Goal: Task Accomplishment & Management: Manage account settings

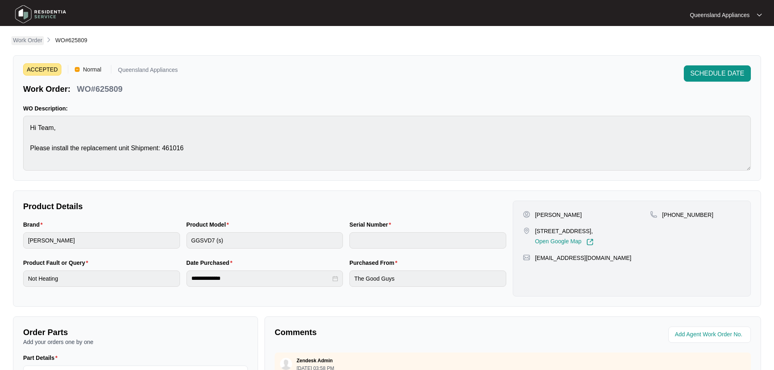
click at [29, 42] on p "Work Order" at bounding box center [27, 40] width 29 height 8
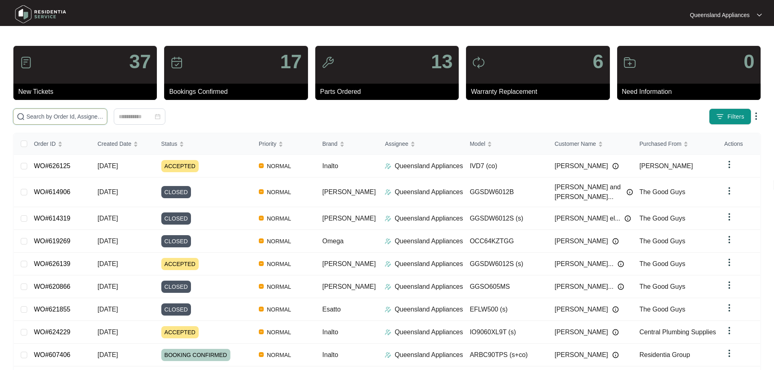
click at [96, 114] on input "text" at bounding box center [64, 116] width 77 height 9
paste input "621886"
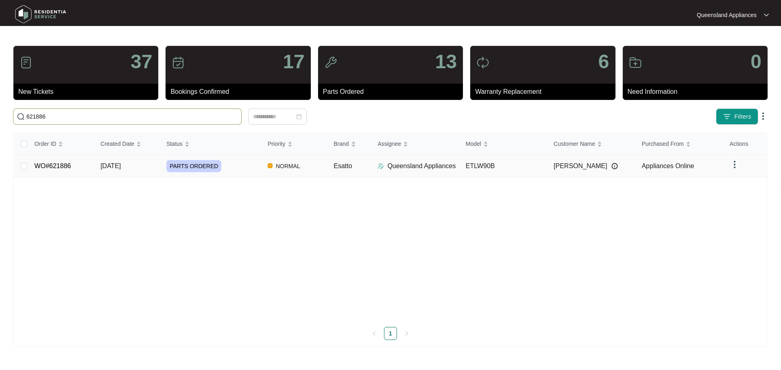
type input "621886"
click at [224, 171] on div "PARTS ORDERED" at bounding box center [213, 166] width 95 height 12
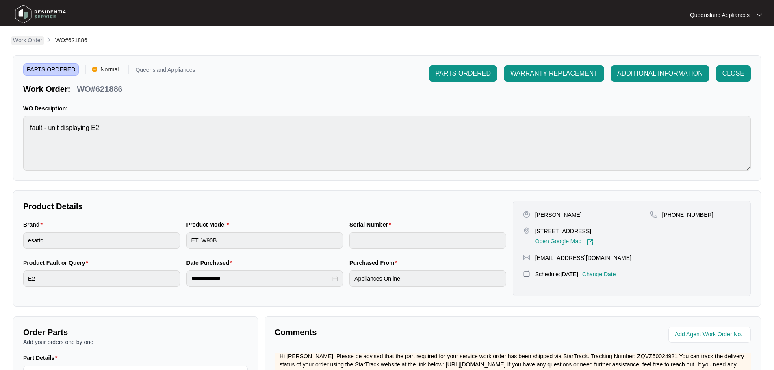
click at [24, 40] on p "Work Order" at bounding box center [27, 40] width 29 height 8
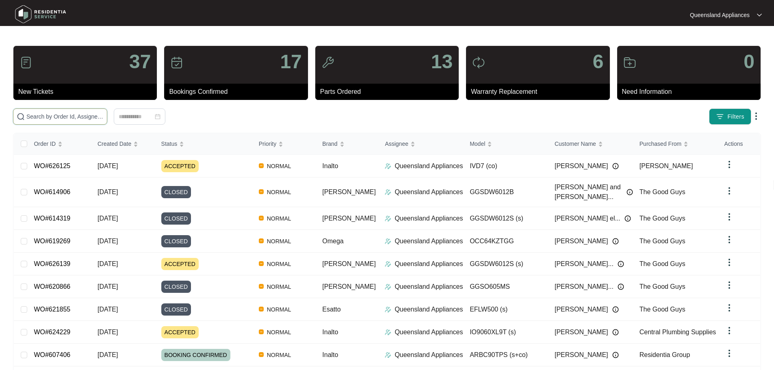
click at [80, 113] on input "text" at bounding box center [64, 116] width 77 height 9
paste input "623987"
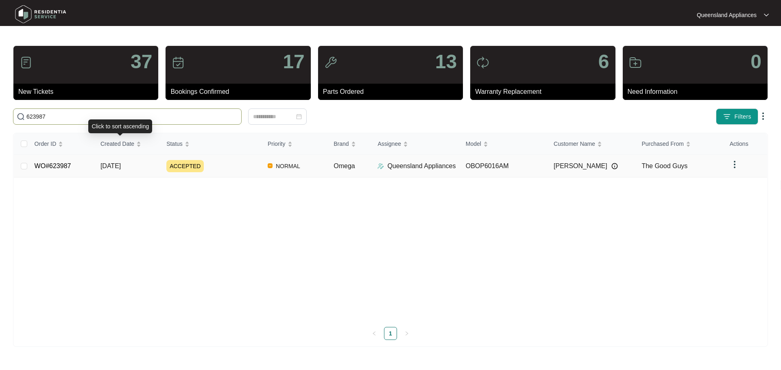
type input "623987"
click at [112, 163] on span "[DATE]" at bounding box center [110, 166] width 20 height 7
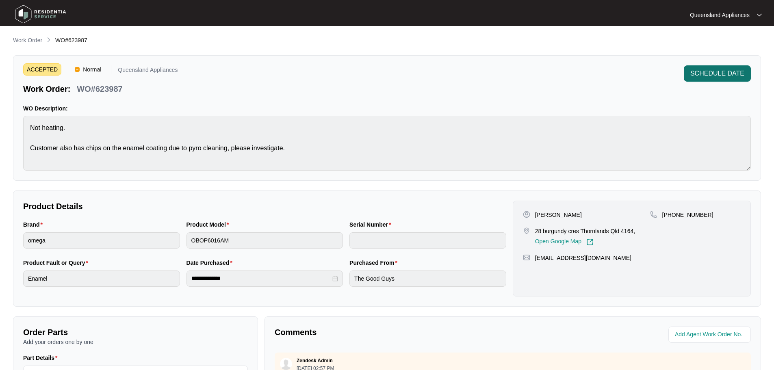
click at [705, 73] on span "SCHEDULE DATE" at bounding box center [718, 74] width 54 height 10
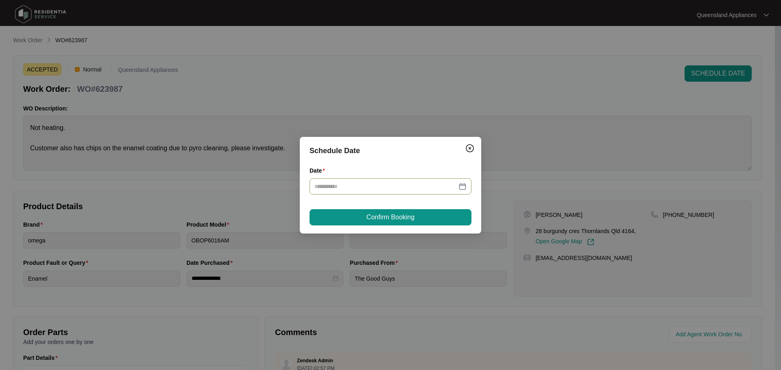
drag, startPoint x: 464, startPoint y: 182, endPoint x: 460, endPoint y: 190, distance: 9.1
click at [464, 183] on div at bounding box center [390, 186] width 152 height 9
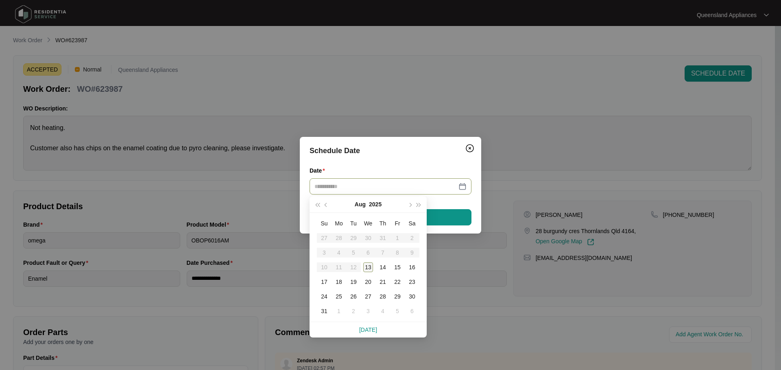
type input "**********"
click at [367, 268] on div "13" at bounding box center [368, 268] width 10 height 10
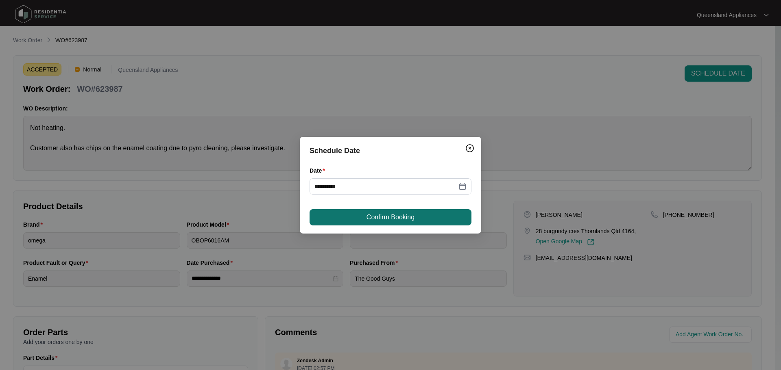
click at [367, 218] on span "Confirm Booking" at bounding box center [390, 218] width 48 height 10
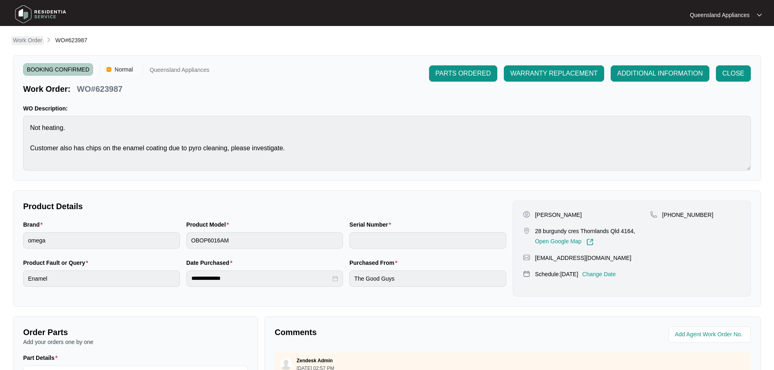
click at [14, 39] on p "Work Order" at bounding box center [27, 40] width 29 height 8
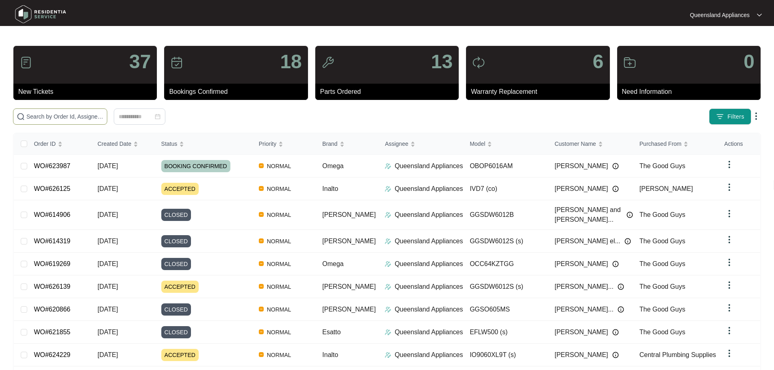
click at [106, 121] on span at bounding box center [60, 117] width 94 height 16
paste input "625384"
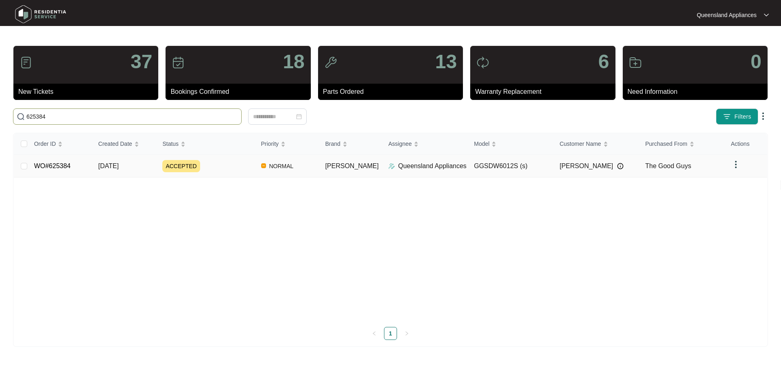
type input "625384"
click at [179, 163] on span "ACCEPTED" at bounding box center [180, 166] width 37 height 12
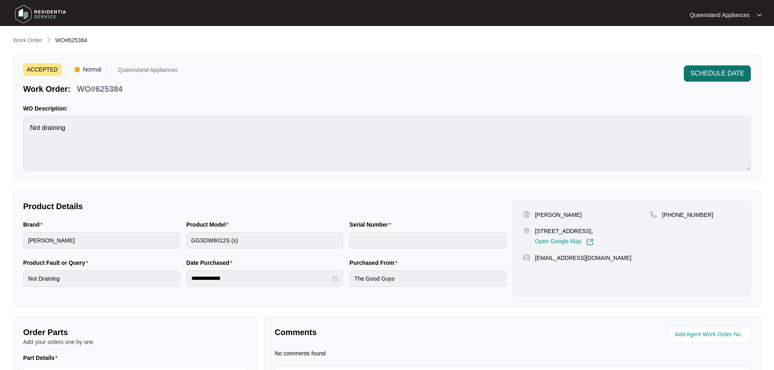
click at [740, 72] on span "SCHEDULE DATE" at bounding box center [718, 74] width 54 height 10
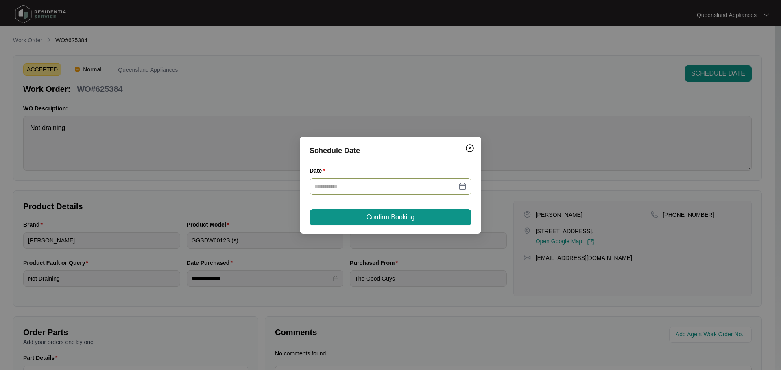
click at [461, 185] on div at bounding box center [390, 186] width 152 height 9
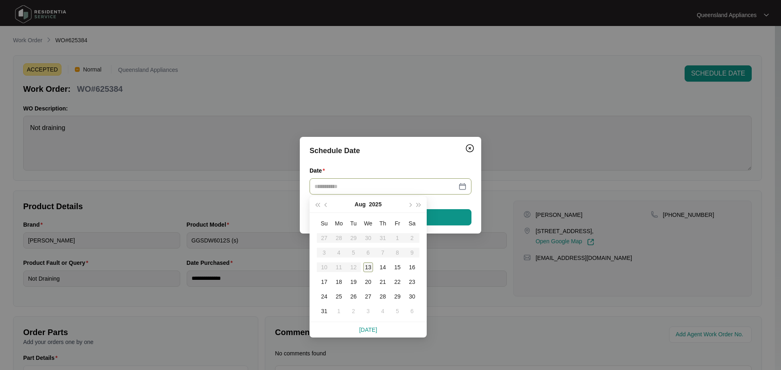
type input "**********"
click at [368, 267] on div "13" at bounding box center [368, 268] width 10 height 10
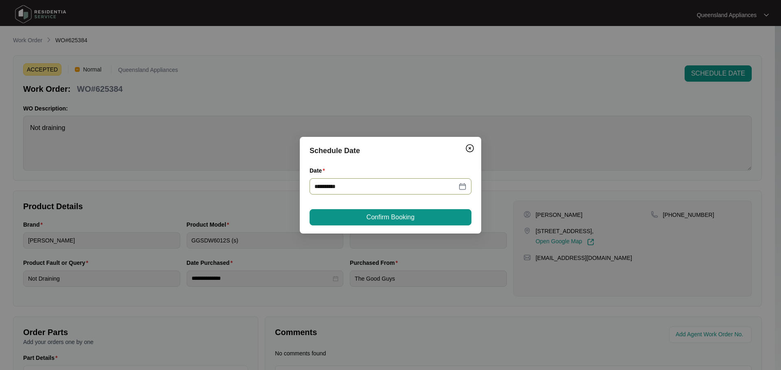
click at [360, 221] on button "Confirm Booking" at bounding box center [390, 217] width 162 height 16
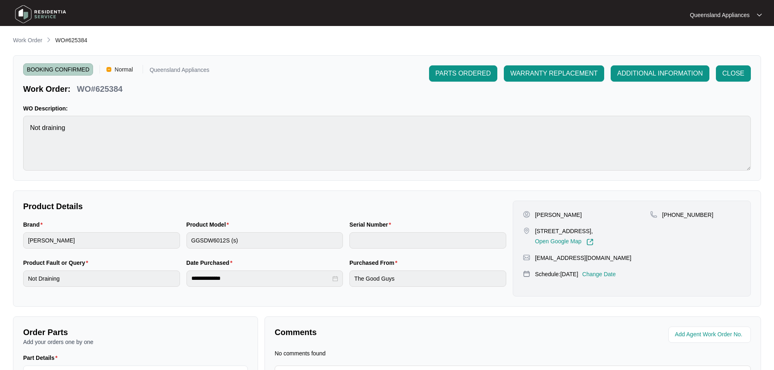
click at [11, 36] on main "**********" at bounding box center [387, 231] width 774 height 463
click at [25, 37] on p "Work Order" at bounding box center [27, 40] width 29 height 8
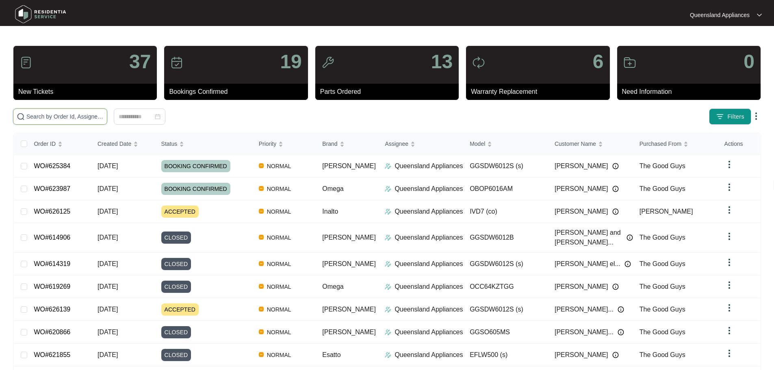
drag, startPoint x: 31, startPoint y: 41, endPoint x: 115, endPoint y: 117, distance: 113.1
click at [107, 117] on span at bounding box center [60, 117] width 94 height 16
paste input "624001"
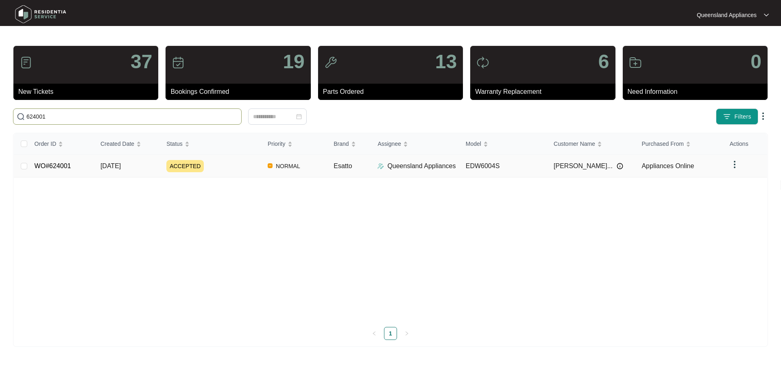
type input "624001"
click at [246, 164] on div "ACCEPTED" at bounding box center [213, 166] width 95 height 12
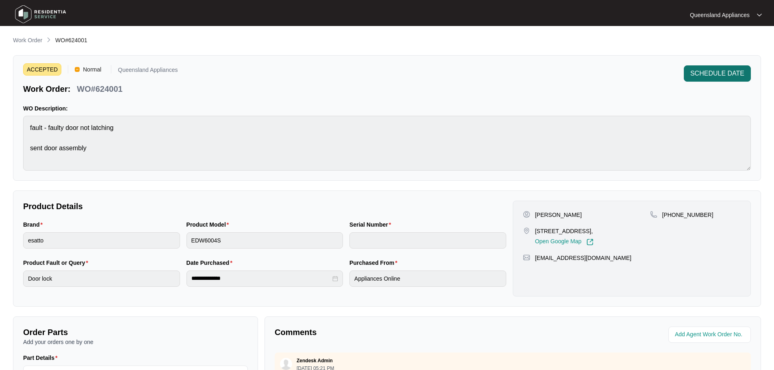
click at [702, 78] on button "SCHEDULE DATE" at bounding box center [717, 73] width 67 height 16
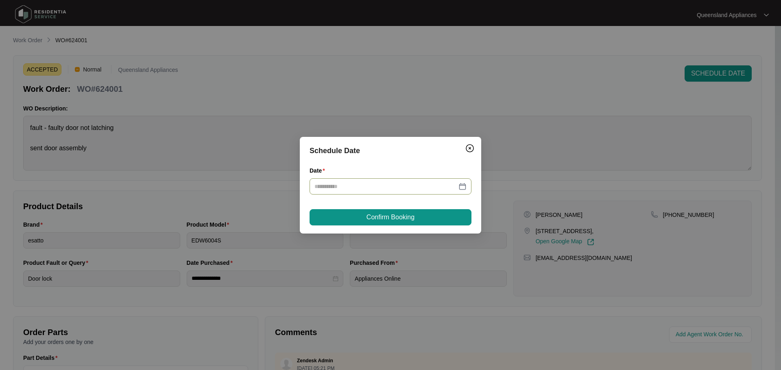
click at [463, 185] on div at bounding box center [390, 186] width 152 height 9
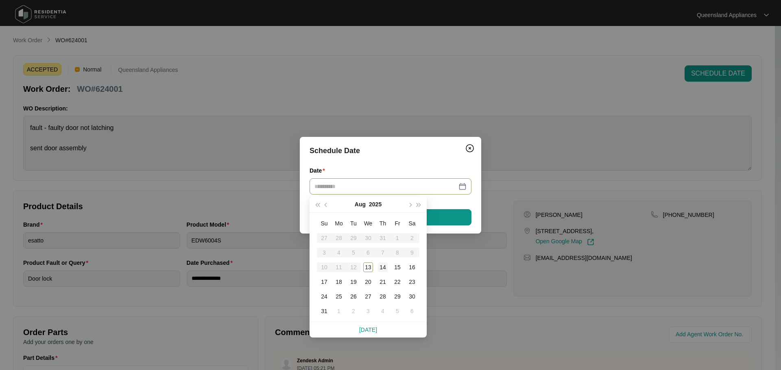
type input "**********"
click at [377, 266] on td "14" at bounding box center [382, 267] width 15 height 15
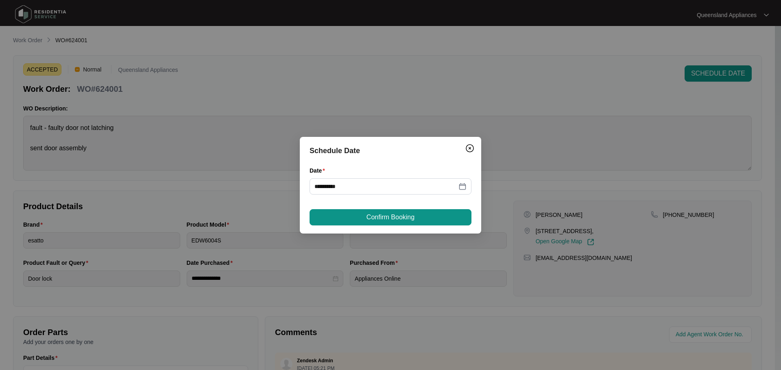
click at [375, 208] on div "**********" at bounding box center [390, 185] width 181 height 97
drag, startPoint x: 379, startPoint y: 215, endPoint x: 393, endPoint y: 213, distance: 14.3
click at [379, 215] on span "Confirm Booking" at bounding box center [390, 218] width 48 height 10
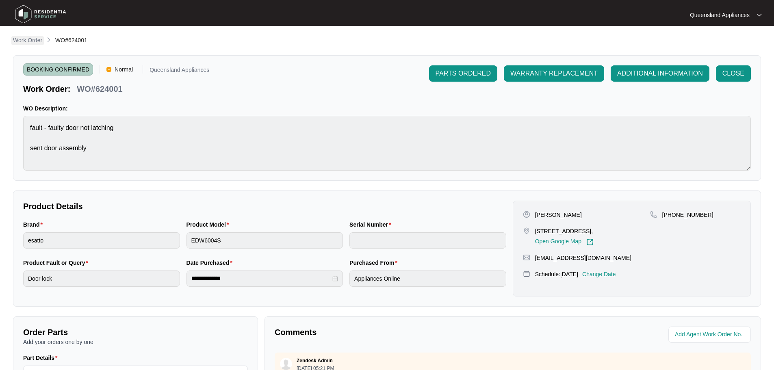
click at [35, 42] on p "Work Order" at bounding box center [27, 40] width 29 height 8
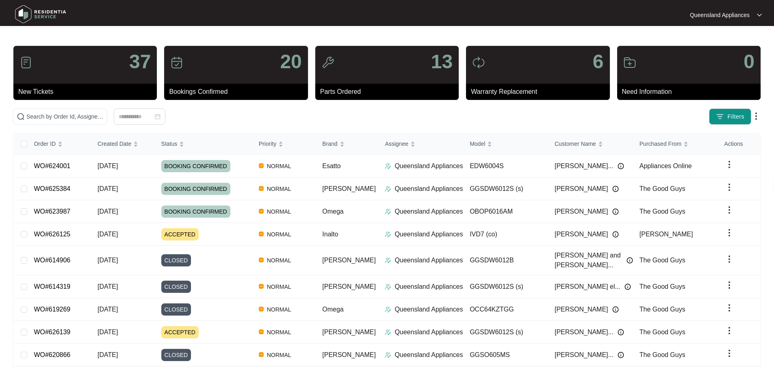
click at [84, 103] on div "37 New Tickets 20 Bookings Confirmed 13 Parts Ordered 6 Warranty Replacement 0 …" at bounding box center [387, 231] width 748 height 370
click at [85, 117] on input "text" at bounding box center [64, 116] width 77 height 9
paste input "620989"
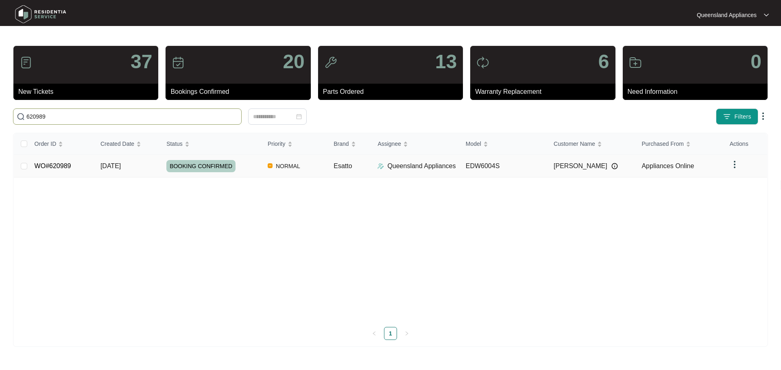
type input "620989"
click at [319, 176] on td "NORMAL" at bounding box center [294, 166] width 66 height 23
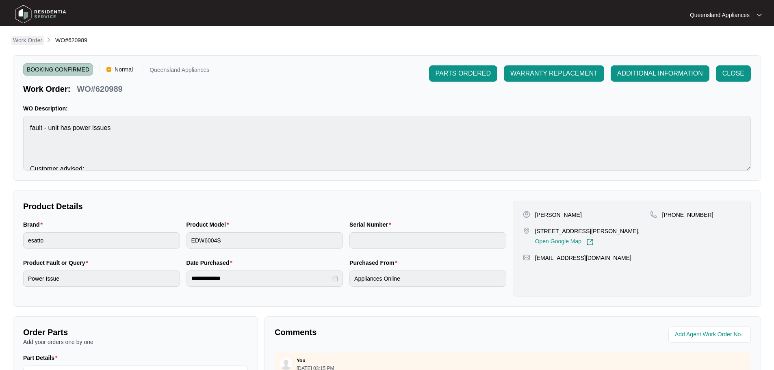
click at [30, 39] on p "Work Order" at bounding box center [27, 40] width 29 height 8
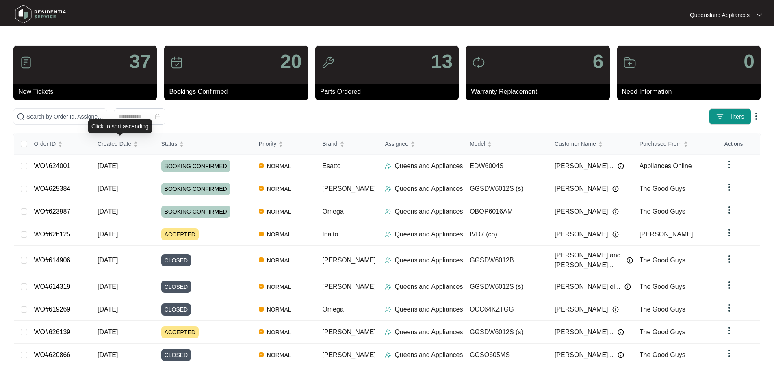
click at [93, 130] on div "Click to sort ascending" at bounding box center [120, 127] width 64 height 14
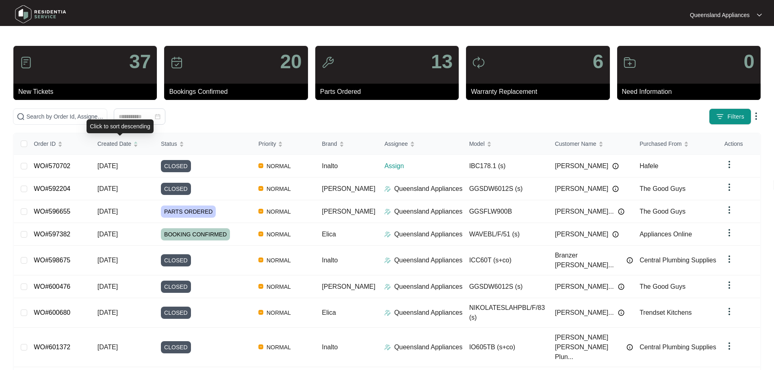
click at [89, 120] on div "Click to sort descending" at bounding box center [120, 127] width 67 height 14
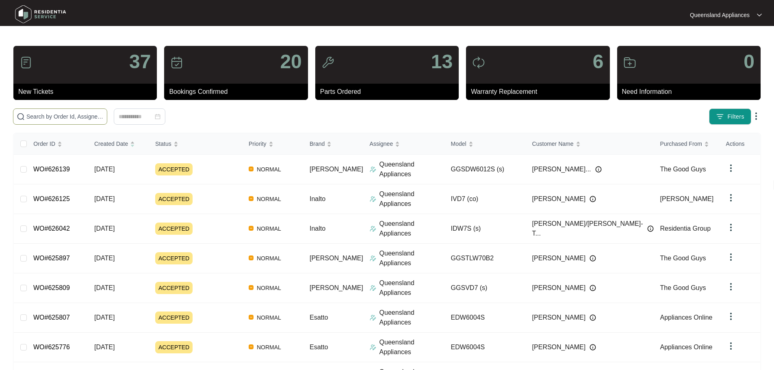
click at [82, 113] on input "text" at bounding box center [64, 116] width 77 height 9
paste input "625807"
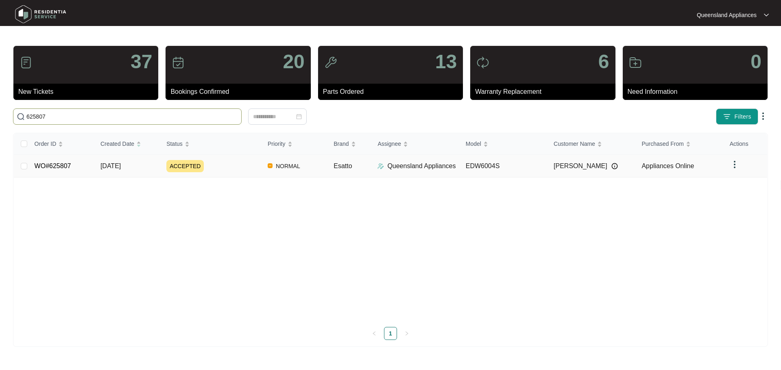
type input "625807"
click at [226, 171] on div "ACCEPTED" at bounding box center [213, 166] width 95 height 12
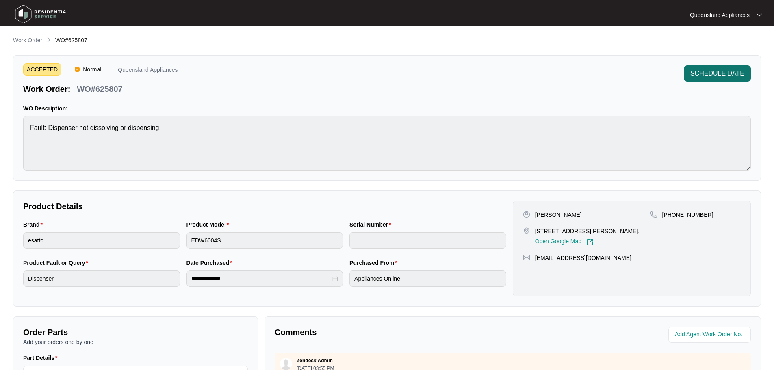
click at [700, 76] on span "SCHEDULE DATE" at bounding box center [718, 74] width 54 height 10
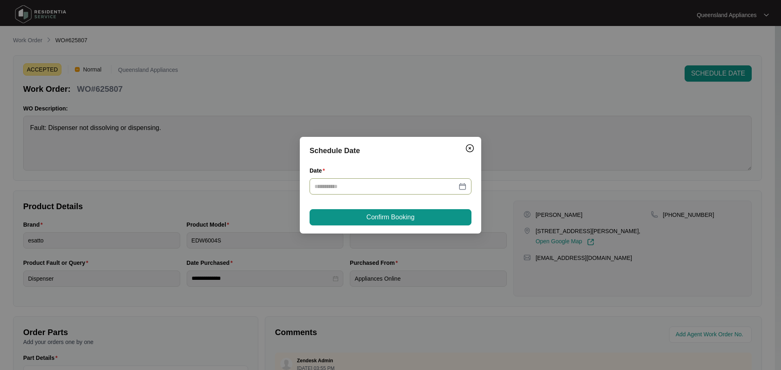
click at [462, 186] on div at bounding box center [390, 186] width 152 height 9
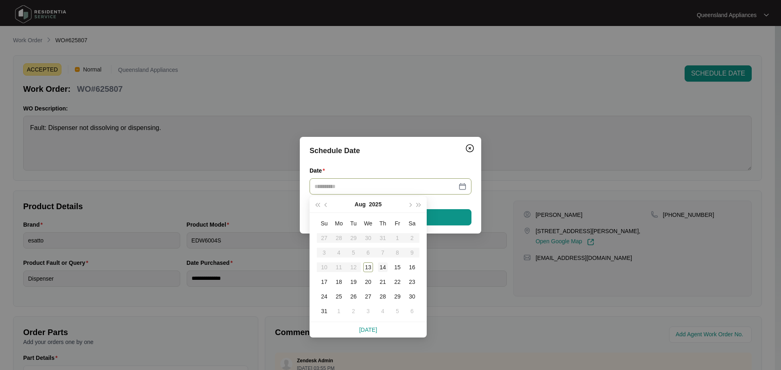
type input "**********"
drag, startPoint x: 383, startPoint y: 268, endPoint x: 381, endPoint y: 230, distance: 37.4
click at [383, 267] on div "14" at bounding box center [383, 268] width 10 height 10
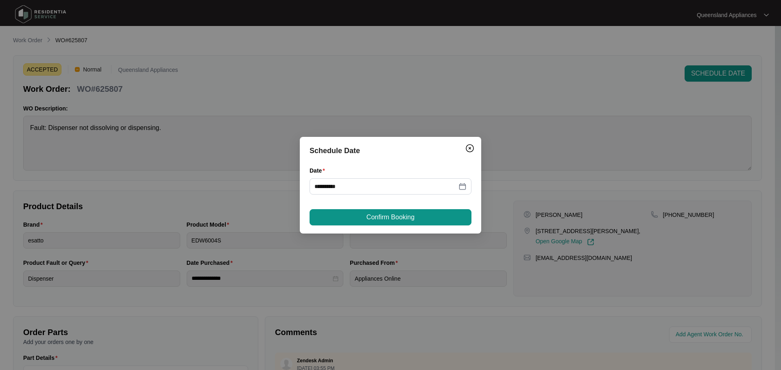
drag, startPoint x: 380, startPoint y: 225, endPoint x: 379, endPoint y: 218, distance: 7.3
click at [380, 220] on button "Confirm Booking" at bounding box center [390, 217] width 162 height 16
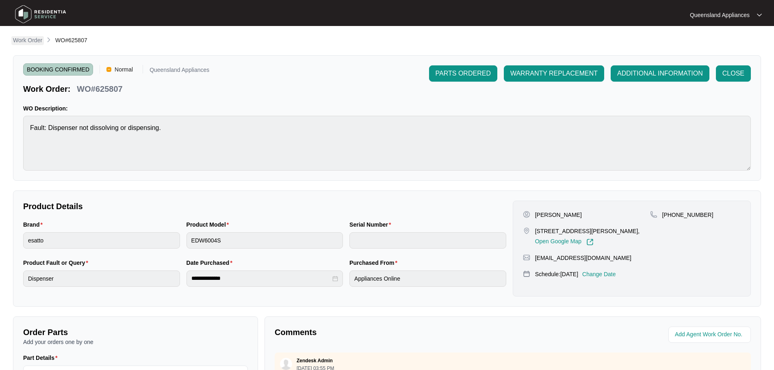
click at [34, 39] on p "Work Order" at bounding box center [27, 40] width 29 height 8
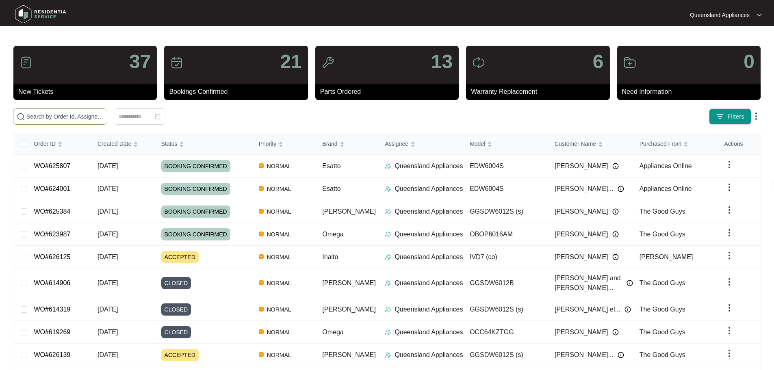
drag, startPoint x: 97, startPoint y: 103, endPoint x: 100, endPoint y: 117, distance: 15.0
click at [98, 107] on div "37 New Tickets 21 Bookings Confirmed 13 Parts Ordered 6 Warranty Replacement 0 …" at bounding box center [387, 231] width 748 height 370
click at [100, 119] on input "text" at bounding box center [64, 116] width 77 height 9
paste input "616324"
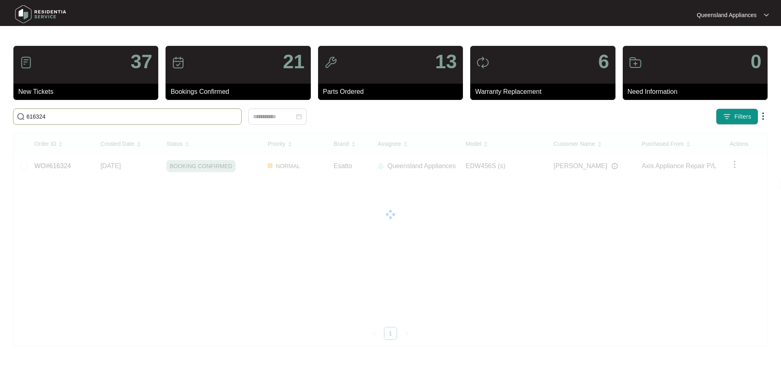
click at [200, 122] on span "616324" at bounding box center [127, 117] width 228 height 16
click at [199, 122] on span "616324" at bounding box center [127, 117] width 228 height 16
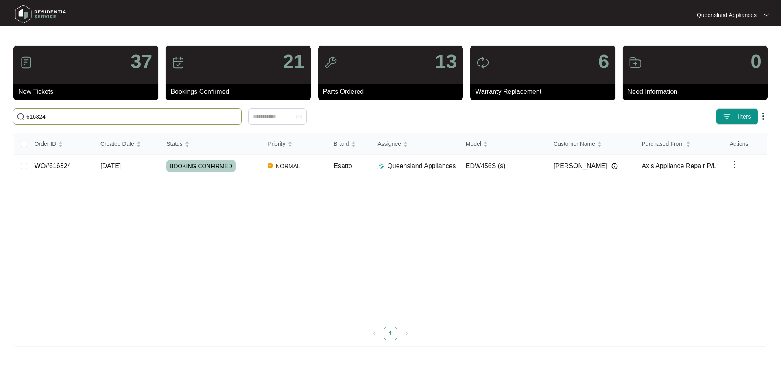
click at [198, 120] on input "616324" at bounding box center [131, 116] width 211 height 9
paste input "9453"
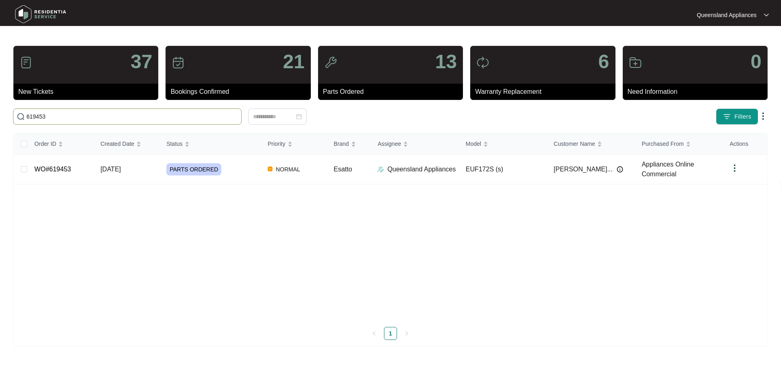
type input "619453"
click at [181, 165] on span "PARTS ORDERED" at bounding box center [193, 169] width 55 height 12
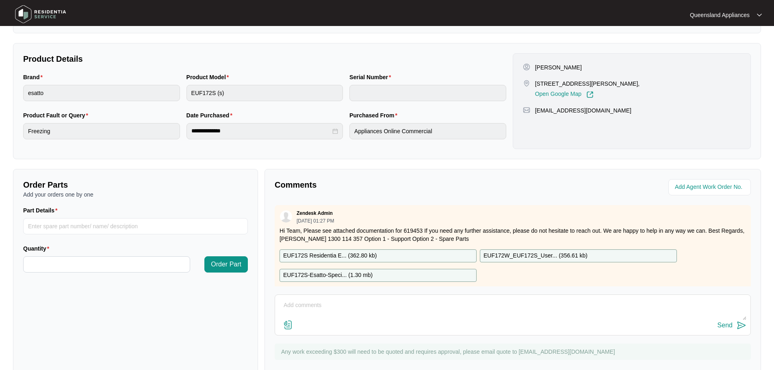
scroll to position [169, 0]
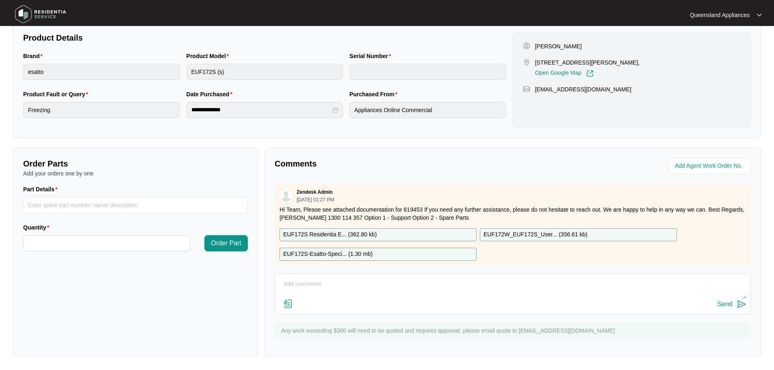
click at [343, 287] on textarea at bounding box center [513, 288] width 468 height 21
type textarea "h"
type textarea "Hey Team, Client confirmed booking for [DATE]."
click at [736, 304] on button "Send" at bounding box center [732, 304] width 29 height 11
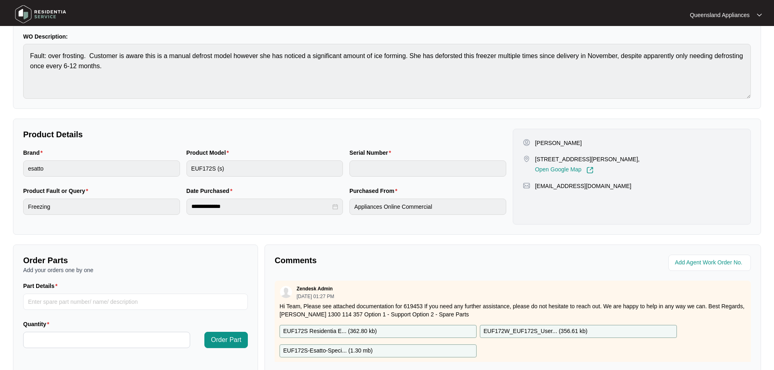
scroll to position [7, 0]
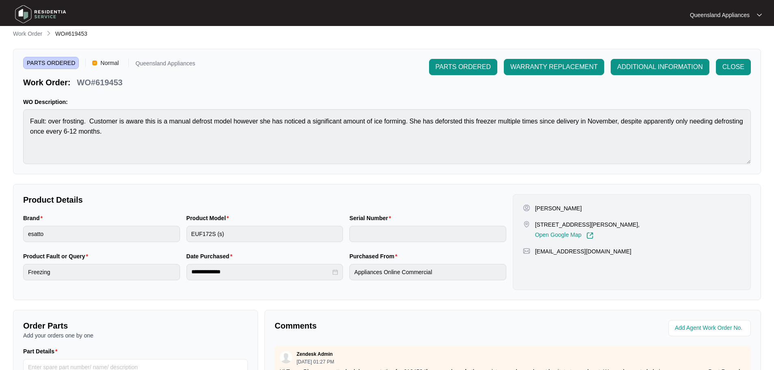
click at [18, 32] on p "Work Order" at bounding box center [27, 34] width 29 height 8
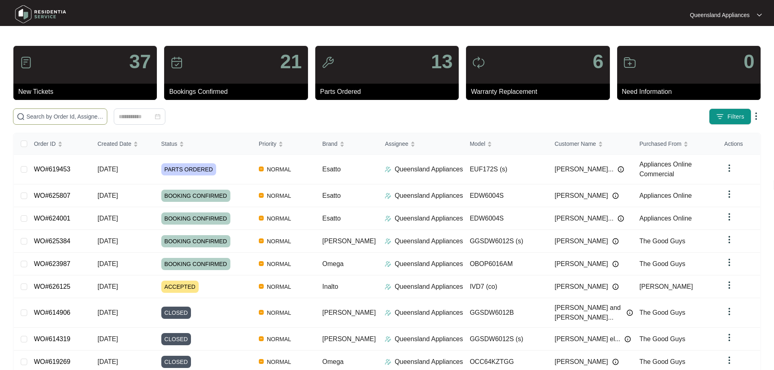
click at [91, 110] on span at bounding box center [60, 117] width 94 height 16
paste input "597382"
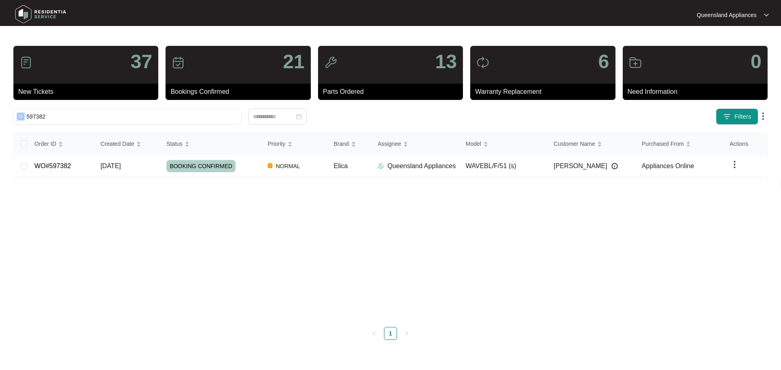
drag, startPoint x: 126, startPoint y: 123, endPoint x: 7, endPoint y: 118, distance: 119.6
click at [7, 118] on main "37 New Tickets 21 Bookings Confirmed 13 Parts Ordered 6 Warranty Replacement 0 …" at bounding box center [390, 185] width 781 height 370
click at [64, 117] on input "597382" at bounding box center [131, 116] width 211 height 9
paste input "626139"
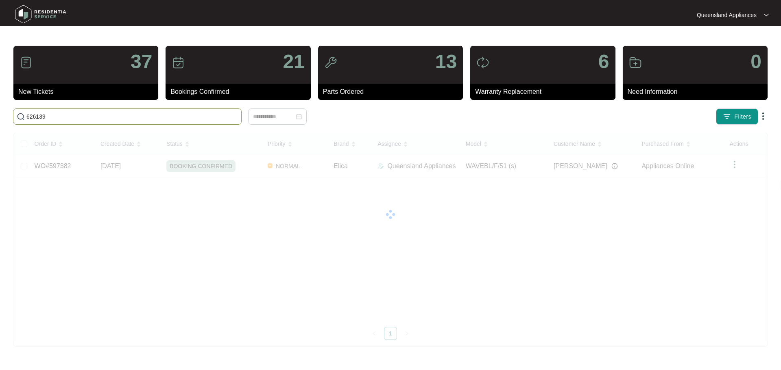
type input "626139"
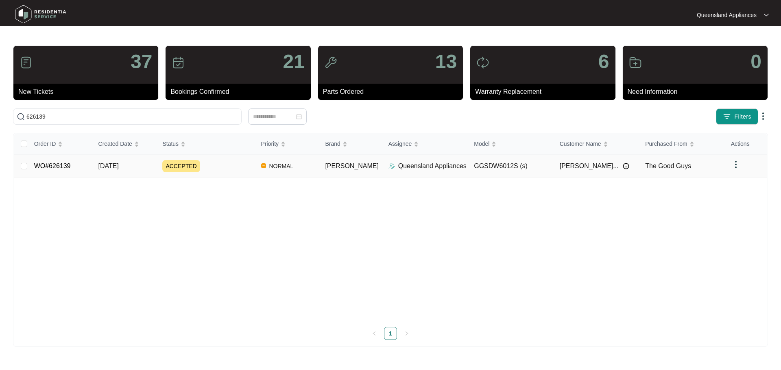
click at [98, 163] on td "[DATE]" at bounding box center [124, 166] width 64 height 23
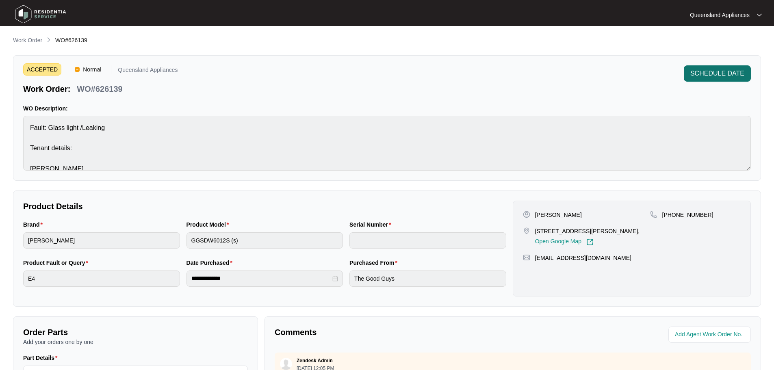
click at [706, 73] on span "SCHEDULE DATE" at bounding box center [718, 74] width 54 height 10
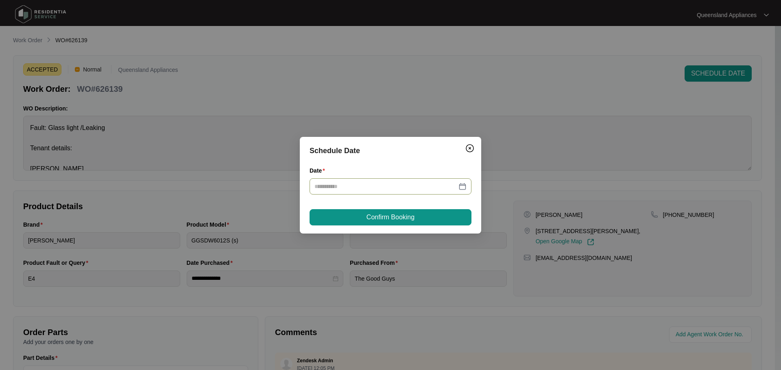
click at [463, 187] on div at bounding box center [390, 186] width 152 height 9
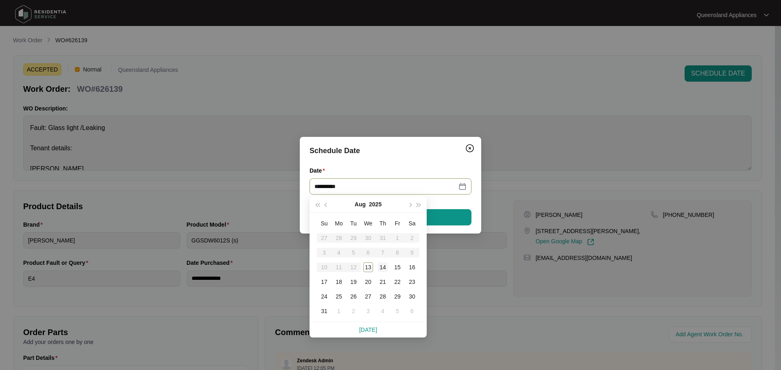
type input "**********"
drag, startPoint x: 378, startPoint y: 270, endPoint x: 378, endPoint y: 263, distance: 6.6
click at [379, 270] on div "14" at bounding box center [383, 268] width 10 height 10
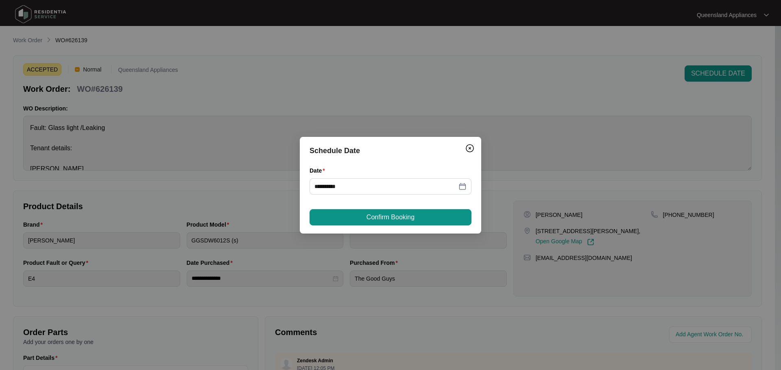
drag, startPoint x: 369, startPoint y: 217, endPoint x: 375, endPoint y: 216, distance: 6.6
click at [368, 217] on span "Confirm Booking" at bounding box center [390, 218] width 48 height 10
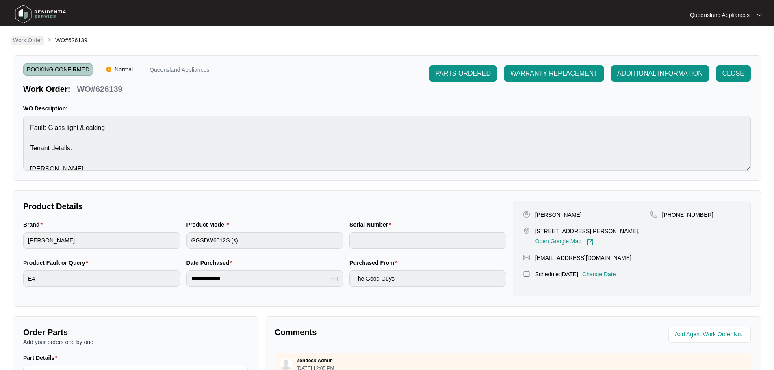
click at [20, 41] on p "Work Order" at bounding box center [27, 40] width 29 height 8
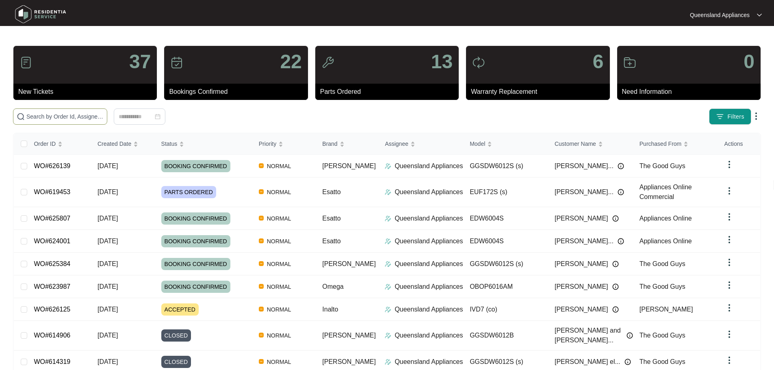
click at [70, 109] on span at bounding box center [60, 117] width 94 height 16
paste input "623404"
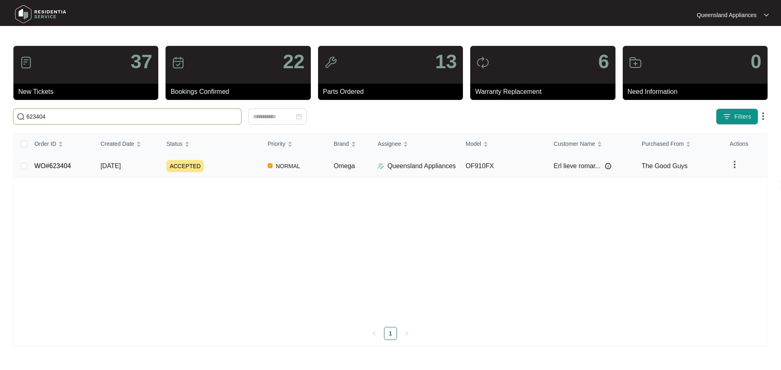
type input "623404"
click at [263, 171] on td "NORMAL" at bounding box center [294, 166] width 66 height 23
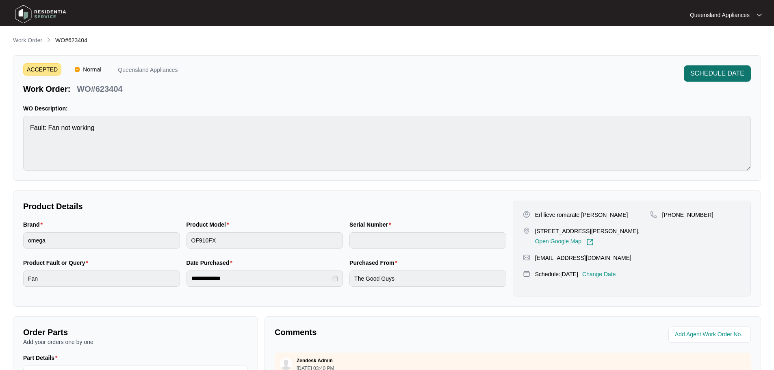
click at [703, 77] on span "SCHEDULE DATE" at bounding box center [718, 74] width 54 height 10
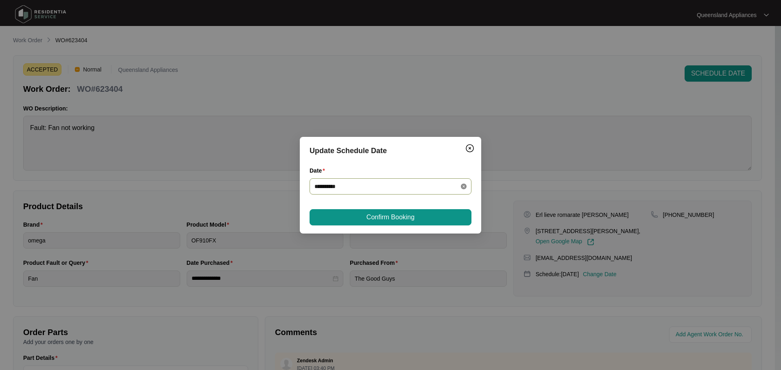
click at [464, 187] on icon "close-circle" at bounding box center [464, 187] width 6 height 6
click at [464, 187] on div at bounding box center [390, 186] width 152 height 9
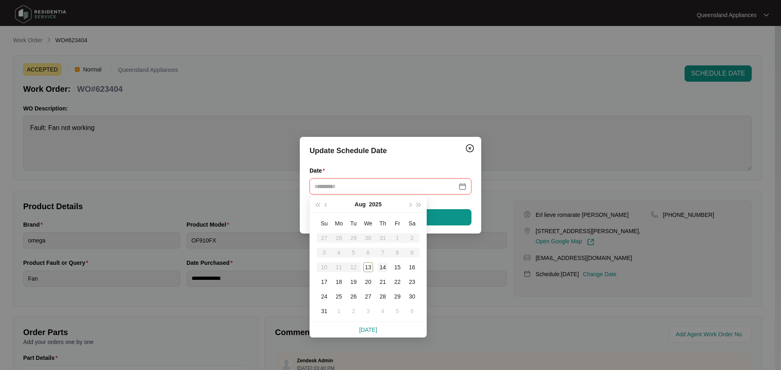
type input "**********"
drag, startPoint x: 383, startPoint y: 268, endPoint x: 374, endPoint y: 232, distance: 37.5
click at [381, 267] on div "14" at bounding box center [383, 268] width 10 height 10
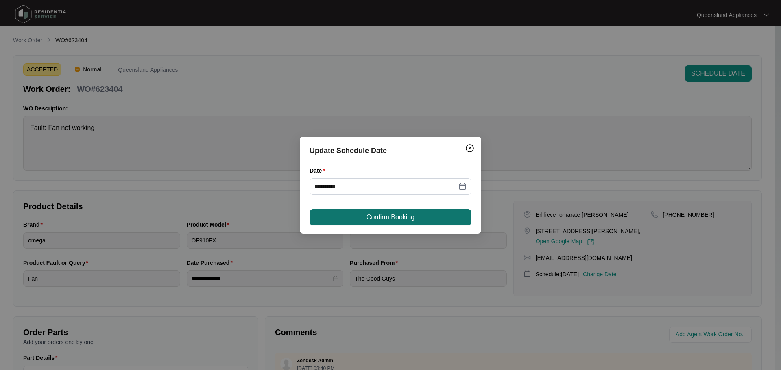
click at [370, 211] on button "Confirm Booking" at bounding box center [390, 217] width 162 height 16
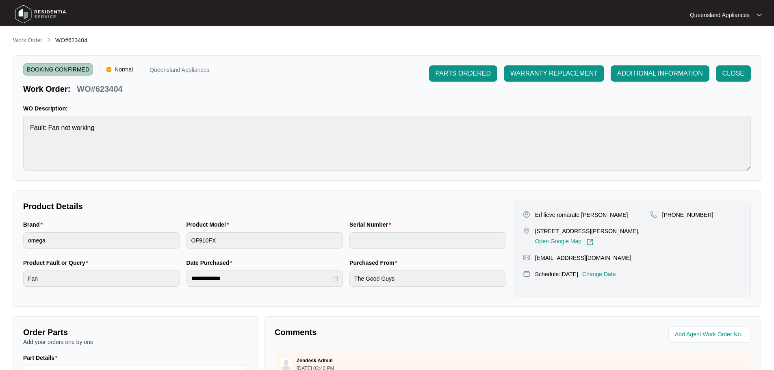
click at [15, 46] on div "**********" at bounding box center [387, 281] width 748 height 490
click at [21, 38] on p "Work Order" at bounding box center [27, 40] width 29 height 8
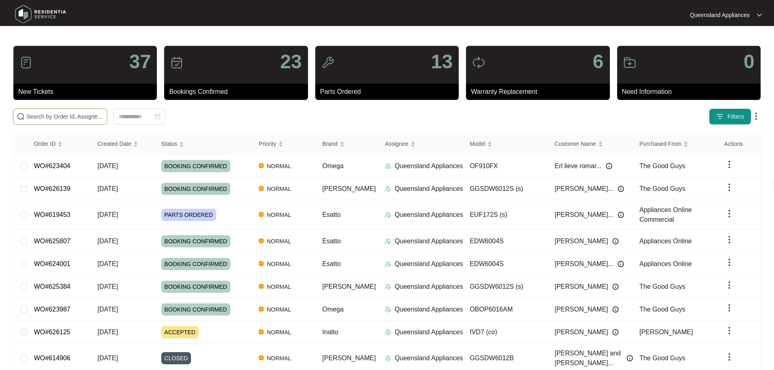
click at [66, 118] on input "text" at bounding box center [64, 116] width 77 height 9
paste input "625391"
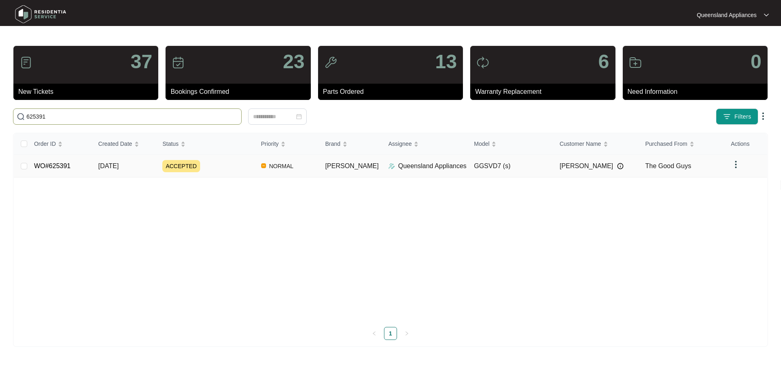
type input "625391"
click at [242, 168] on div "ACCEPTED" at bounding box center [208, 166] width 92 height 12
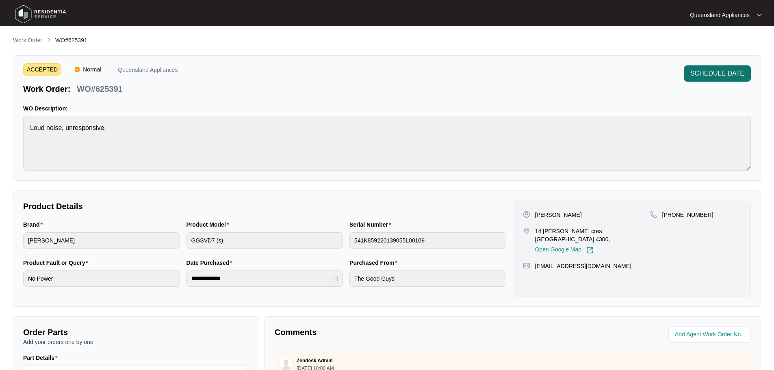
click at [718, 80] on button "SCHEDULE DATE" at bounding box center [717, 73] width 67 height 16
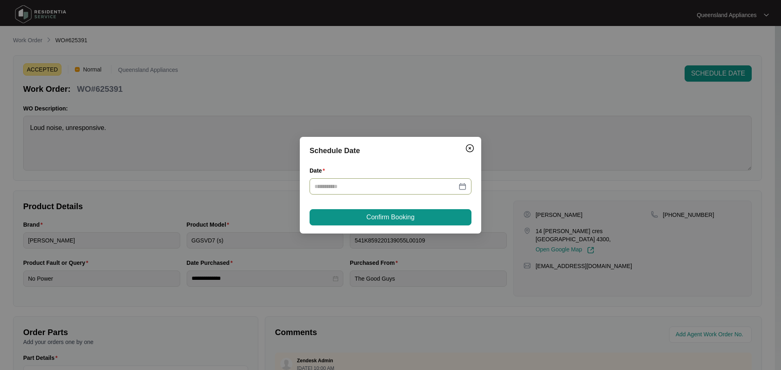
click at [464, 186] on div at bounding box center [390, 186] width 152 height 9
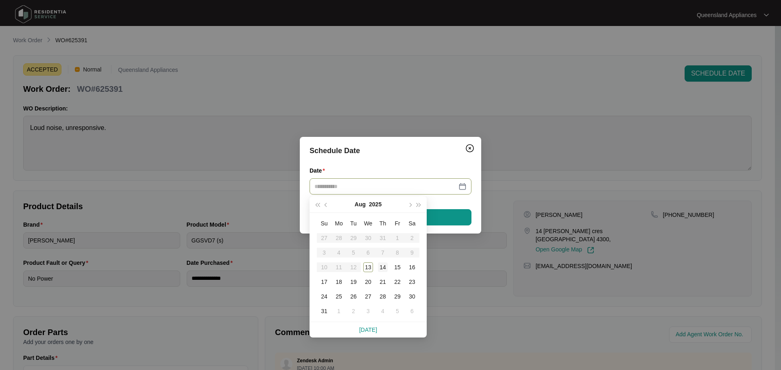
type input "**********"
click at [386, 265] on div "14" at bounding box center [383, 268] width 10 height 10
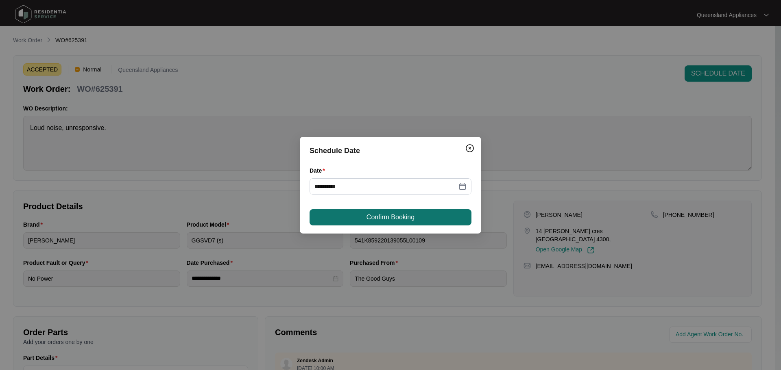
click at [394, 219] on span "Confirm Booking" at bounding box center [390, 218] width 48 height 10
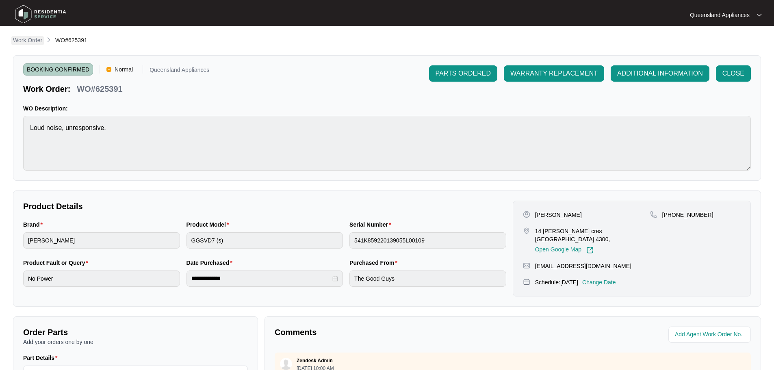
click at [26, 36] on p "Work Order" at bounding box center [27, 40] width 29 height 8
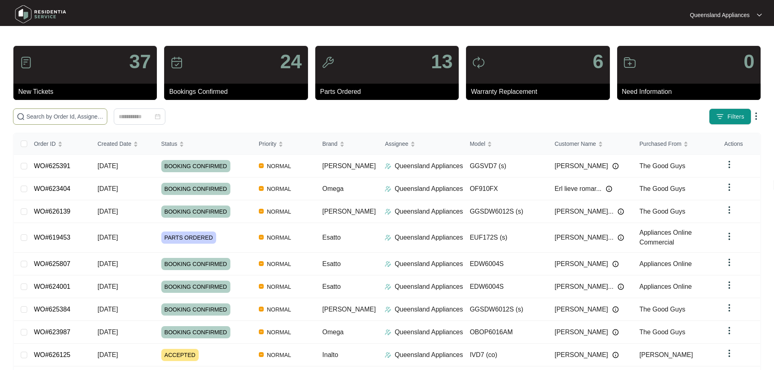
click at [76, 110] on span at bounding box center [60, 117] width 94 height 16
paste input "620210"
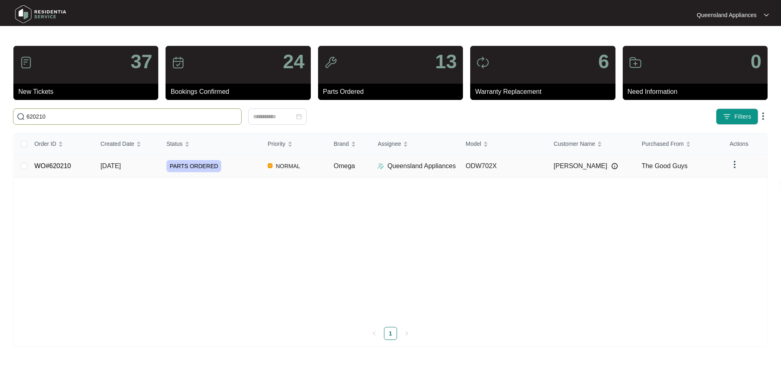
type input "620210"
click at [255, 174] on td "PARTS ORDERED" at bounding box center [210, 166] width 101 height 23
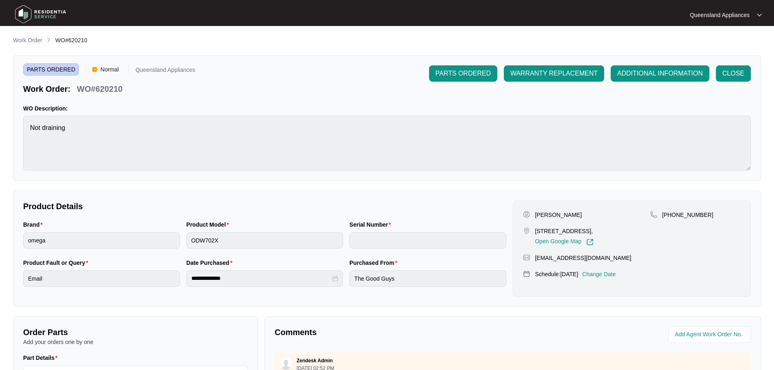
scroll to position [169, 0]
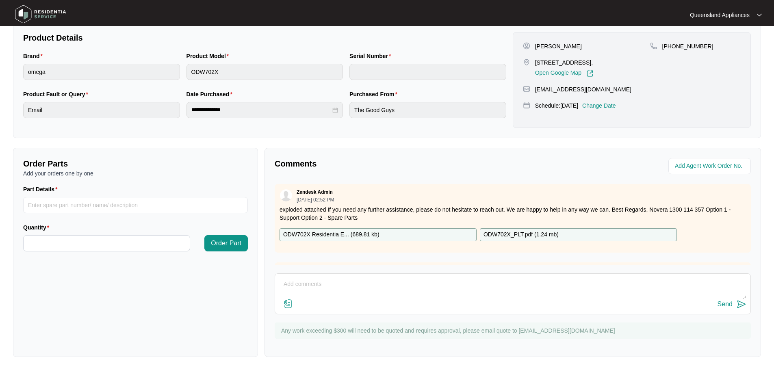
click at [380, 288] on textarea at bounding box center [513, 288] width 468 height 21
type textarea "h"
type textarea "Hi Team, Awaiting client's confirmation however we currently have this schedule…"
click at [733, 308] on button "Send" at bounding box center [732, 304] width 29 height 11
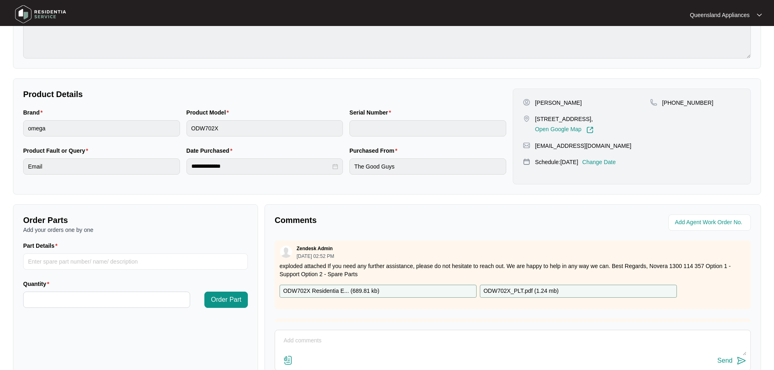
scroll to position [0, 0]
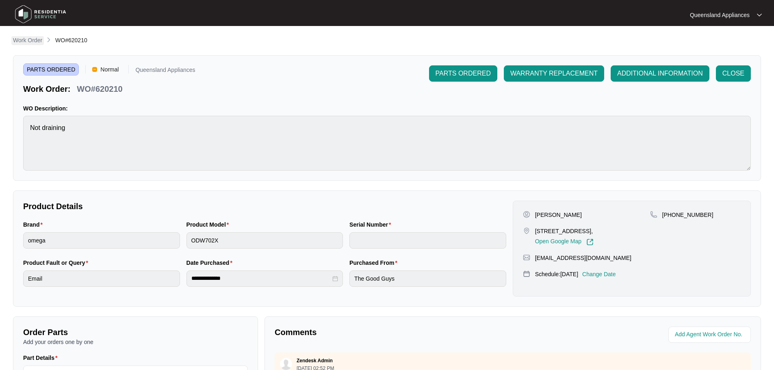
click at [41, 40] on p "Work Order" at bounding box center [27, 40] width 29 height 8
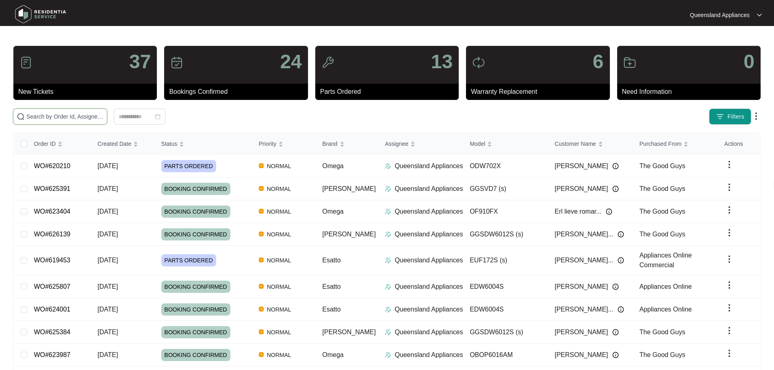
click at [95, 121] on input "text" at bounding box center [64, 116] width 77 height 9
paste input "625776"
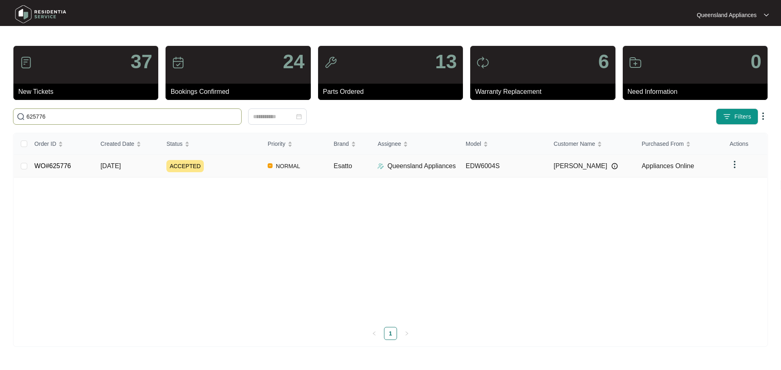
type input "625776"
click at [217, 167] on div "ACCEPTED" at bounding box center [213, 166] width 95 height 12
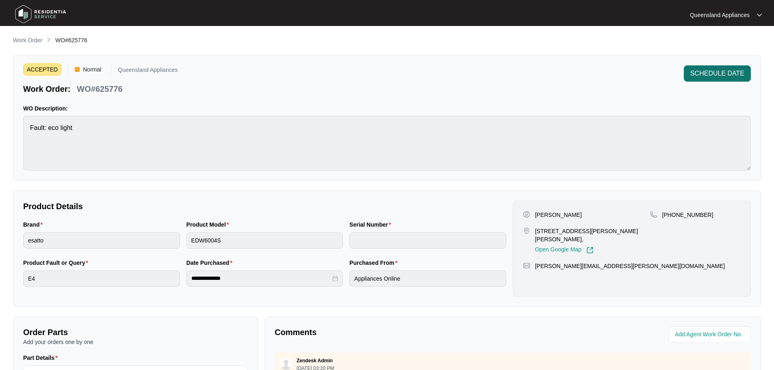
click at [709, 67] on button "SCHEDULE DATE" at bounding box center [717, 73] width 67 height 16
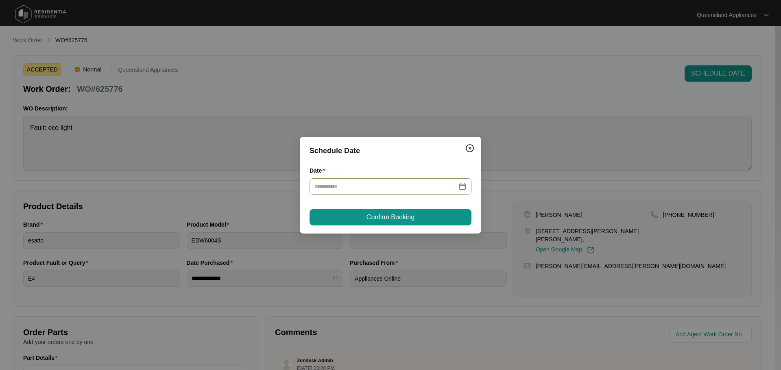
click at [463, 184] on div at bounding box center [390, 186] width 152 height 9
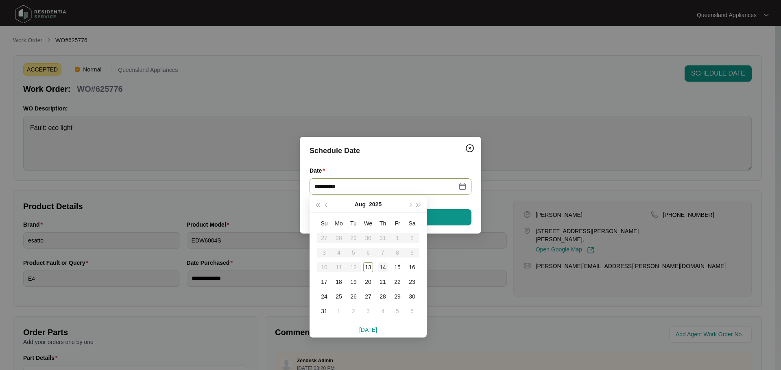
type input "**********"
click at [383, 269] on div "14" at bounding box center [383, 268] width 10 height 10
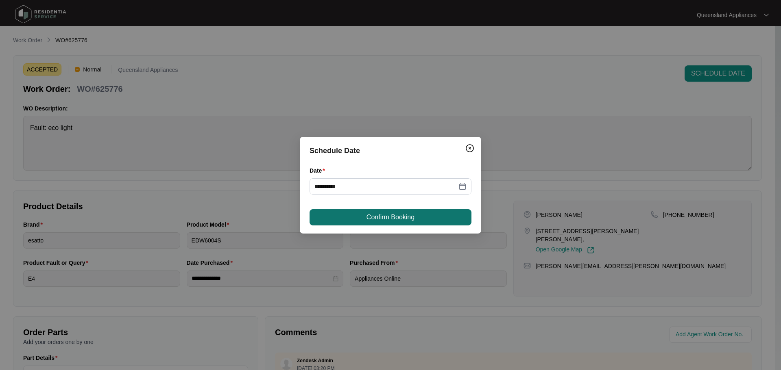
click at [387, 219] on span "Confirm Booking" at bounding box center [390, 218] width 48 height 10
